Goal: Book appointment/travel/reservation

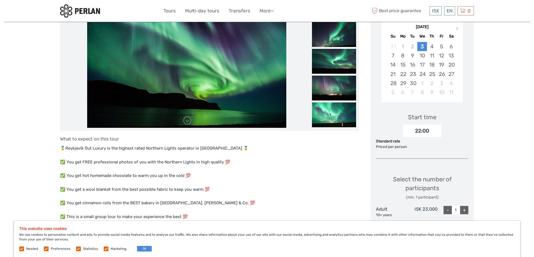
scroll to position [55, 0]
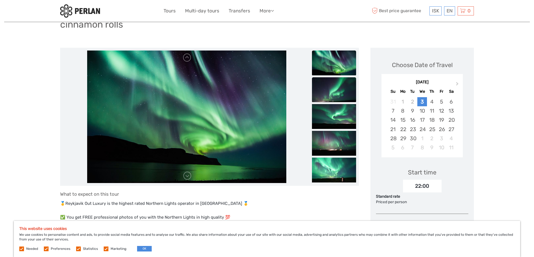
click at [332, 86] on img at bounding box center [334, 89] width 44 height 25
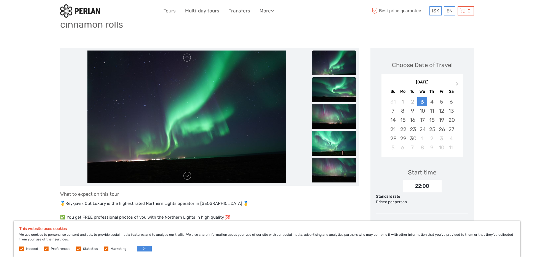
click at [332, 91] on img at bounding box center [334, 89] width 44 height 25
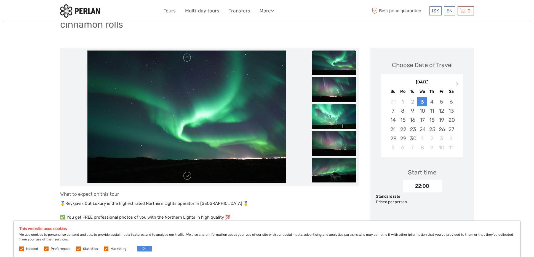
click at [332, 109] on img at bounding box center [334, 116] width 44 height 25
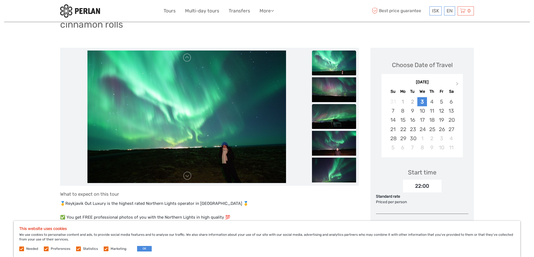
click at [338, 120] on img at bounding box center [334, 116] width 44 height 25
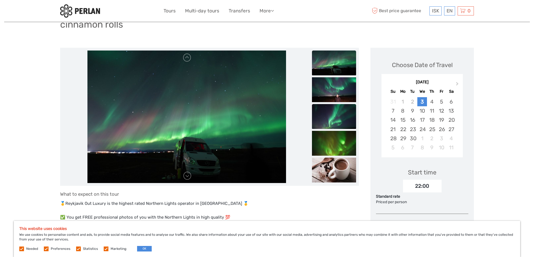
click at [336, 120] on img at bounding box center [334, 116] width 44 height 25
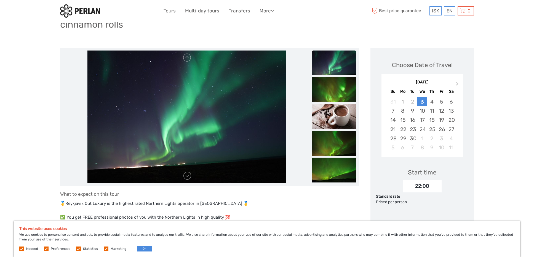
click at [333, 141] on img at bounding box center [334, 143] width 44 height 25
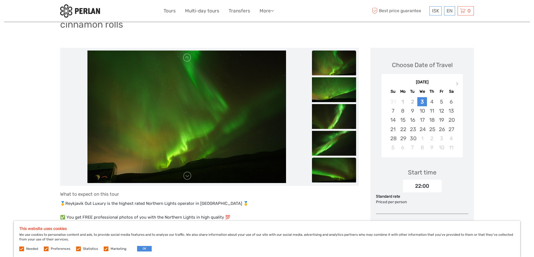
click at [341, 161] on img at bounding box center [334, 169] width 44 height 25
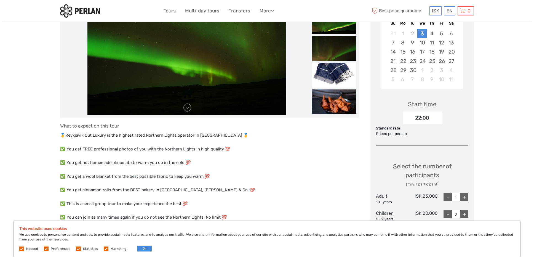
scroll to position [110, 0]
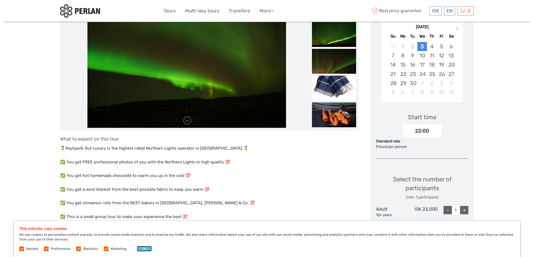
click at [145, 249] on button "OK" at bounding box center [144, 249] width 15 height 6
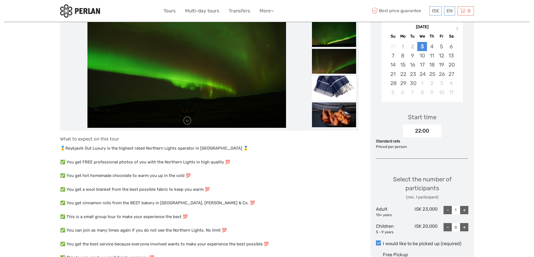
click at [424, 209] on div "ISK 23,000" at bounding box center [422, 212] width 31 height 12
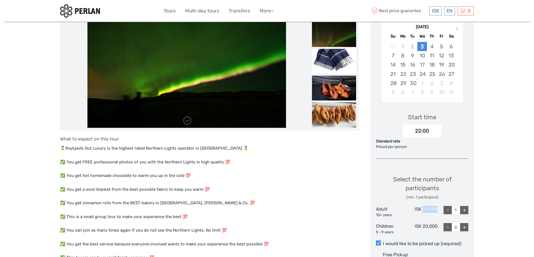
drag, startPoint x: 423, startPoint y: 209, endPoint x: 438, endPoint y: 207, distance: 15.3
click at [438, 207] on div "Adult 10+ years ISK 23,000 - 1 +" at bounding box center [422, 212] width 92 height 12
copy div "23,000"
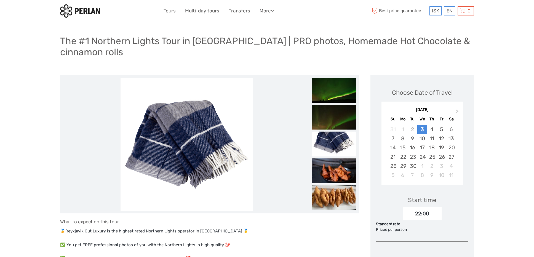
scroll to position [27, 0]
click at [329, 180] on img at bounding box center [334, 170] width 44 height 25
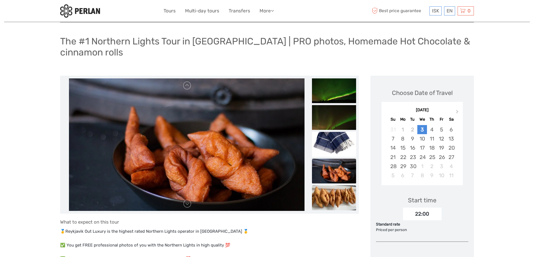
click at [327, 197] on img at bounding box center [334, 197] width 44 height 25
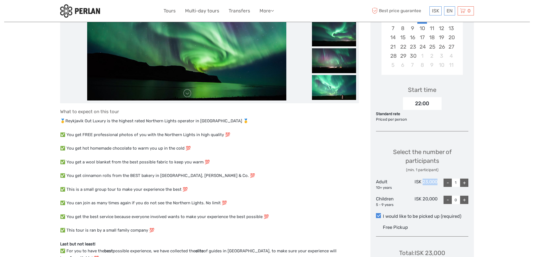
scroll to position [0, 0]
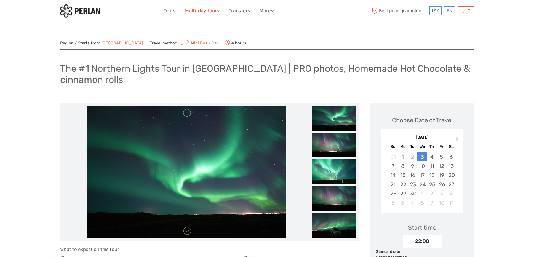
click at [207, 11] on link "Multi-day tours" at bounding box center [202, 11] width 34 height 8
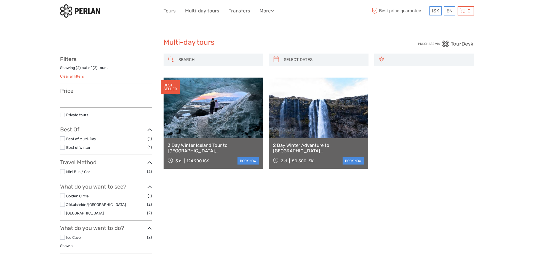
select select
